Goal: Task Accomplishment & Management: Manage account settings

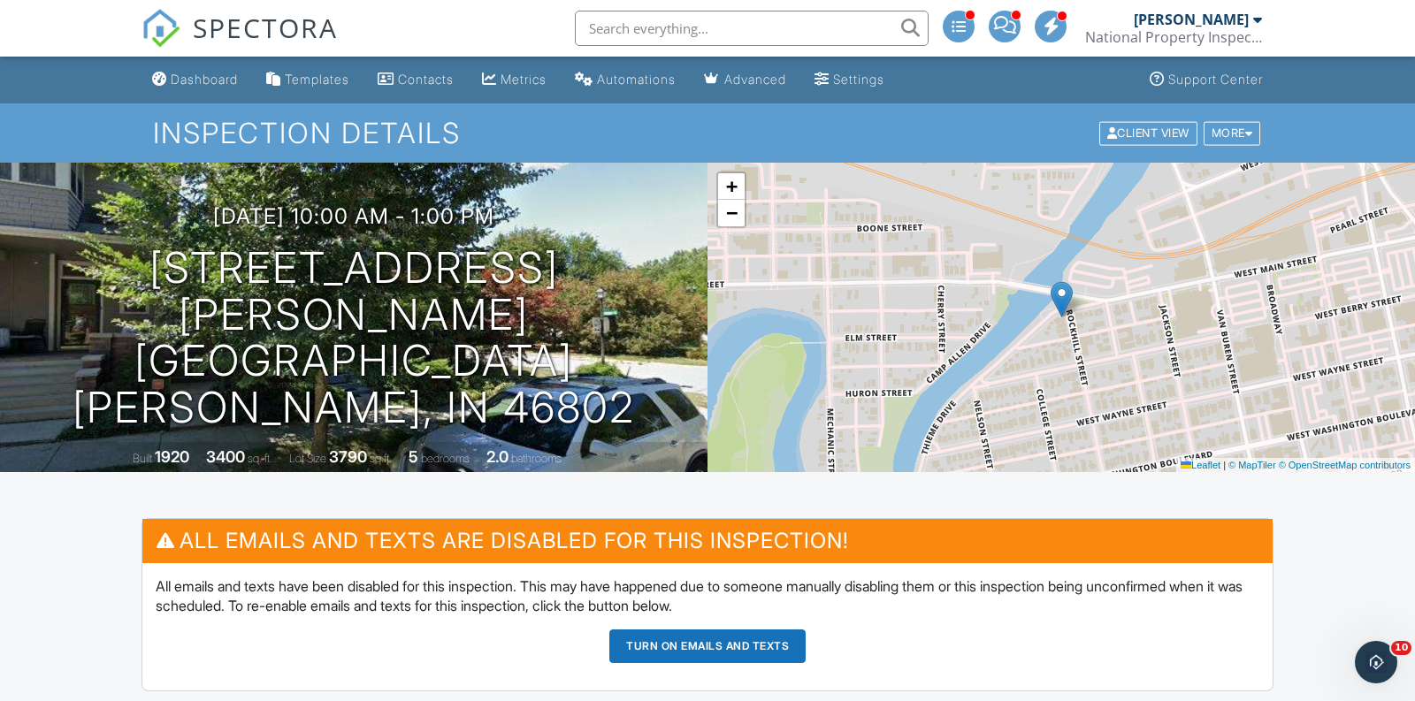
click at [204, 32] on span "SPECTORA" at bounding box center [265, 27] width 145 height 37
